Goal: Task Accomplishment & Management: Complete application form

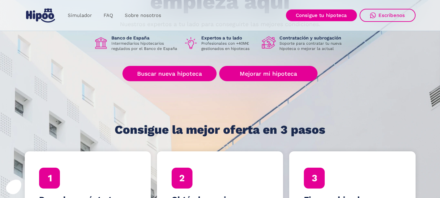
scroll to position [102, 0]
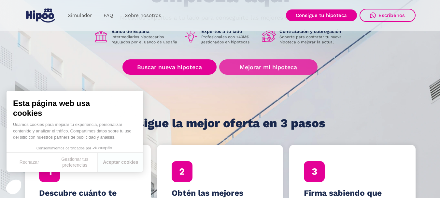
click at [283, 67] on link "Mejorar mi hipoteca" at bounding box center [268, 66] width 98 height 15
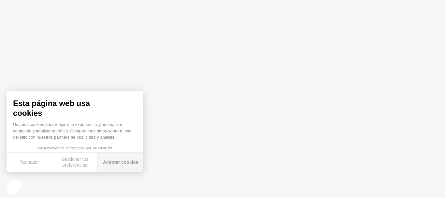
click at [129, 164] on button "Aceptar cookies" at bounding box center [121, 162] width 46 height 19
